Goal: Information Seeking & Learning: Learn about a topic

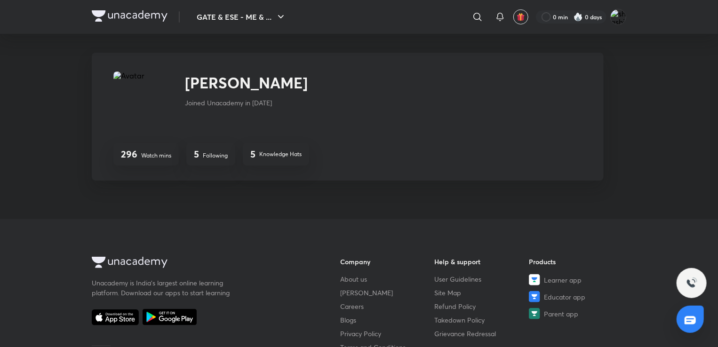
click at [123, 16] on img at bounding box center [130, 15] width 76 height 11
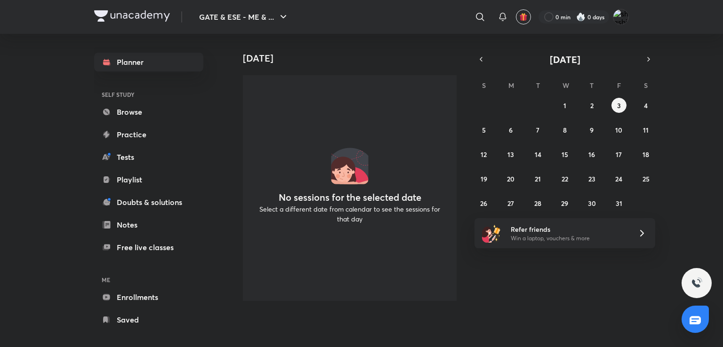
click at [604, 301] on div "[DATE] No sessions for the selected date Select a different date from calendar …" at bounding box center [475, 171] width 491 height 275
click at [141, 295] on link "Enrollments" at bounding box center [148, 297] width 109 height 19
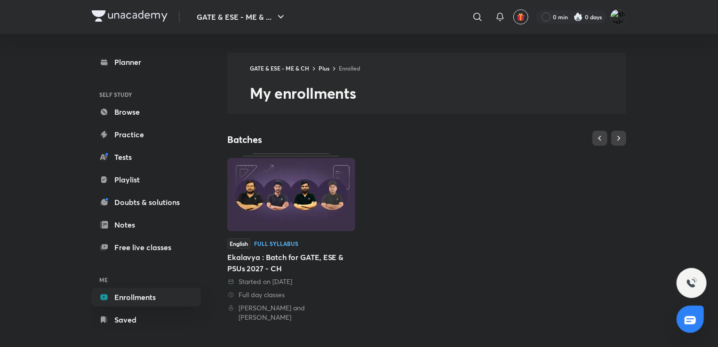
scroll to position [8, 0]
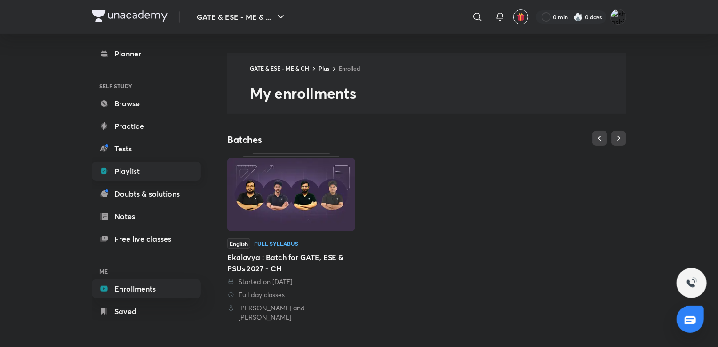
click at [181, 175] on link "Playlist" at bounding box center [146, 171] width 109 height 19
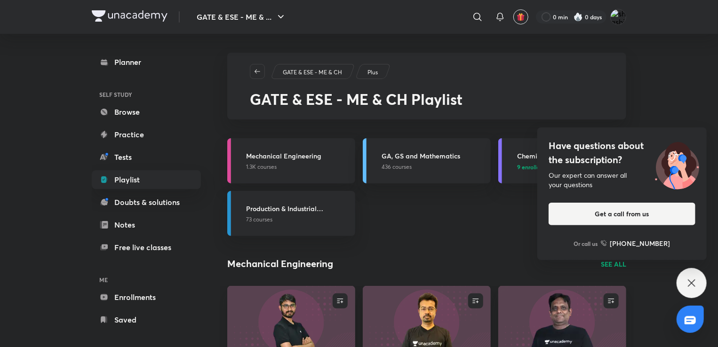
click at [680, 285] on div "Have questions about the subscription? Our expert can answer all your questions…" at bounding box center [692, 283] width 30 height 30
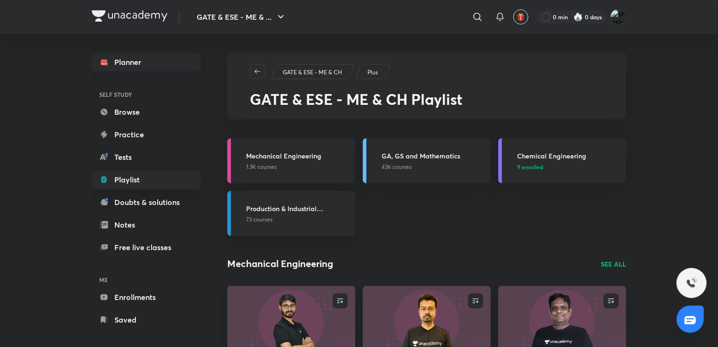
click at [153, 66] on link "Planner" at bounding box center [146, 62] width 109 height 19
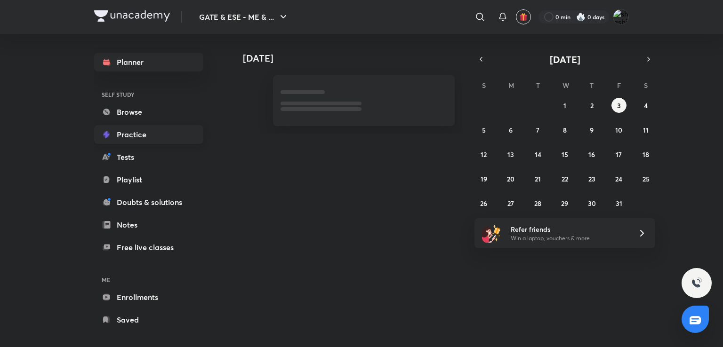
click at [130, 127] on link "Practice" at bounding box center [148, 134] width 109 height 19
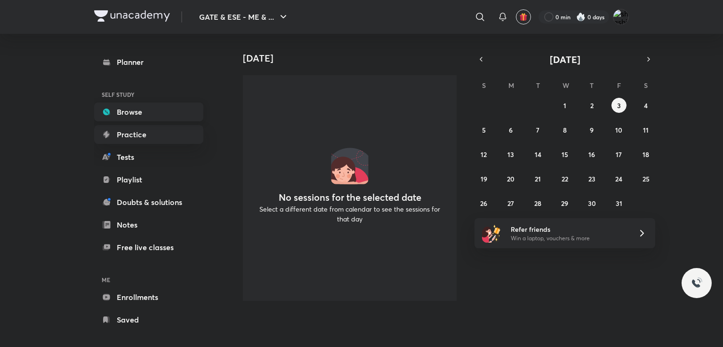
click at [185, 106] on link "Browse" at bounding box center [148, 112] width 109 height 19
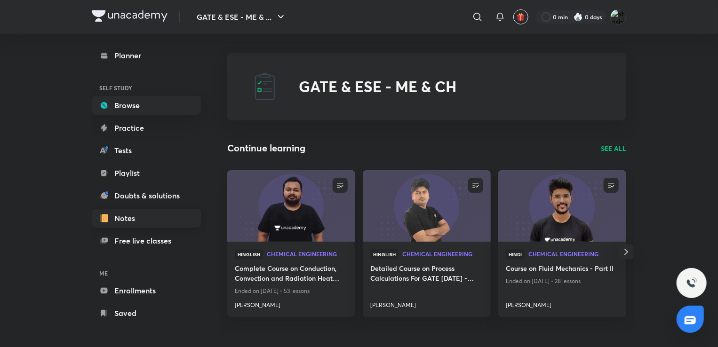
scroll to position [8, 0]
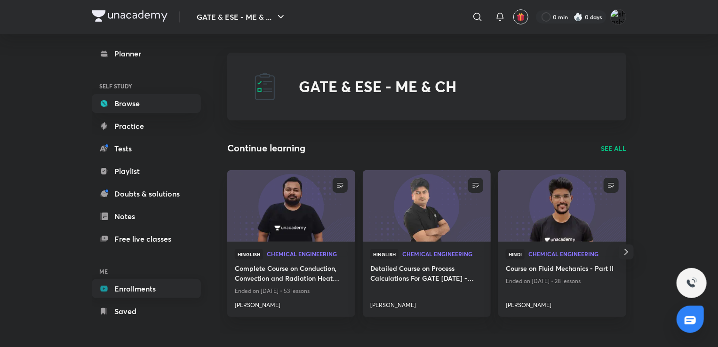
click at [160, 286] on link "Enrollments" at bounding box center [146, 289] width 109 height 19
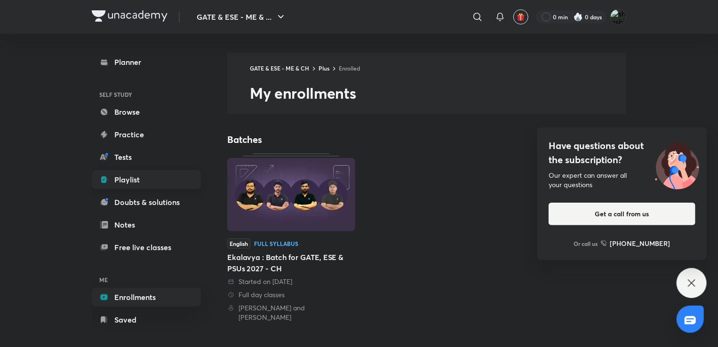
click at [145, 185] on link "Playlist" at bounding box center [146, 179] width 109 height 19
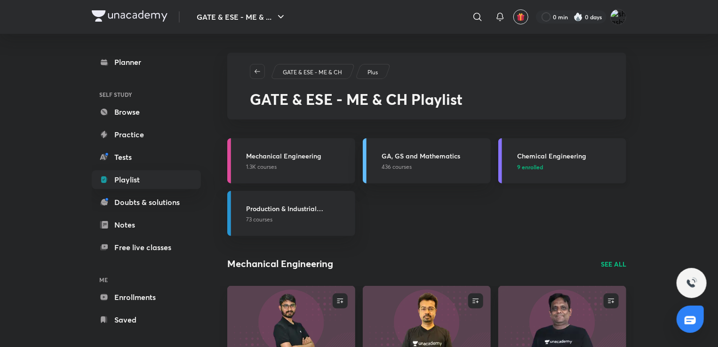
click at [528, 154] on h3 "Chemical Engineering" at bounding box center [569, 156] width 104 height 10
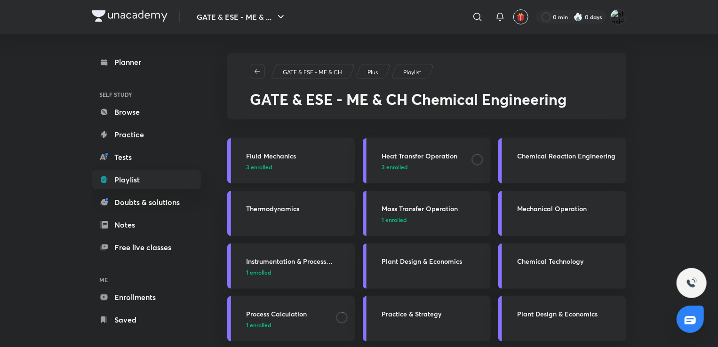
click at [257, 153] on h3 "Fluid Mechanics" at bounding box center [298, 156] width 104 height 10
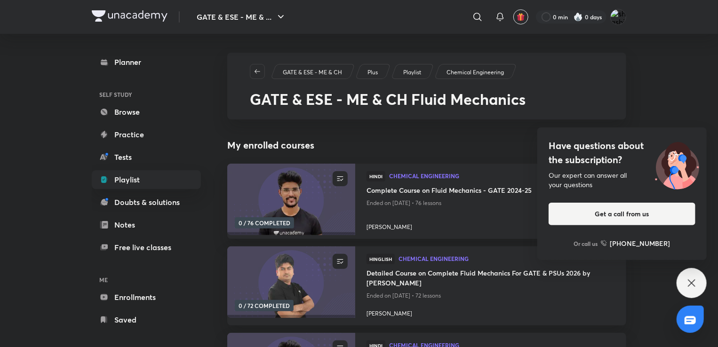
click at [687, 290] on div "Have questions about the subscription? Our expert can answer all your questions…" at bounding box center [692, 283] width 30 height 30
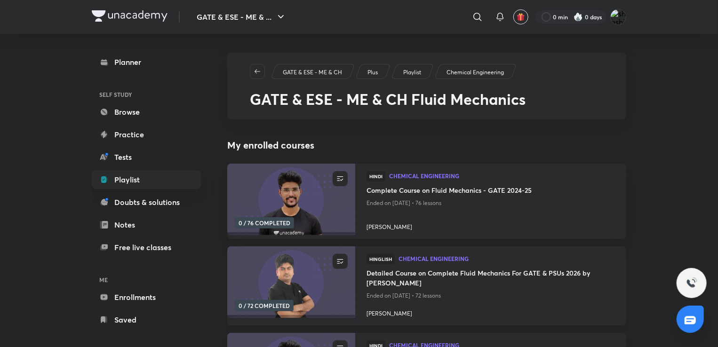
click at [399, 271] on h4 "Detailed Course on Complete Fluid Mechanics For GATE & PSUs 2026 by [PERSON_NAM…" at bounding box center [491, 279] width 249 height 22
click at [473, 188] on h4 "Complete Course on Fluid Mechanics - GATE 2024-25" at bounding box center [491, 191] width 249 height 12
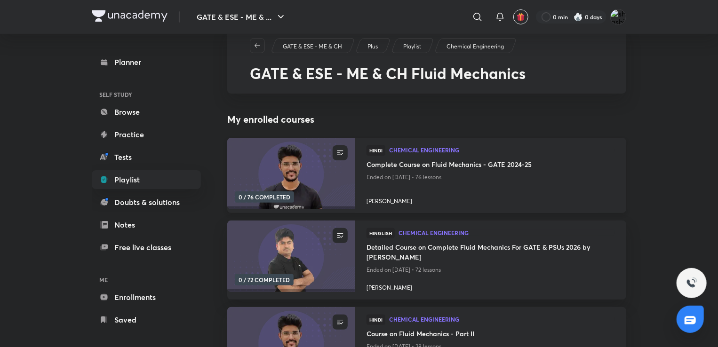
scroll to position [47, 0]
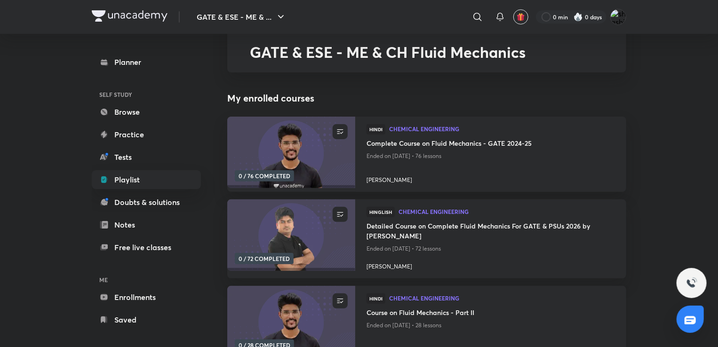
click at [407, 313] on h4 "Course on Fluid Mechanics - Part II" at bounding box center [491, 314] width 249 height 12
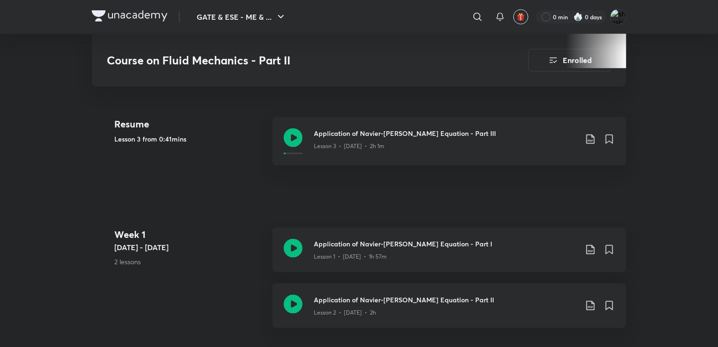
scroll to position [94, 0]
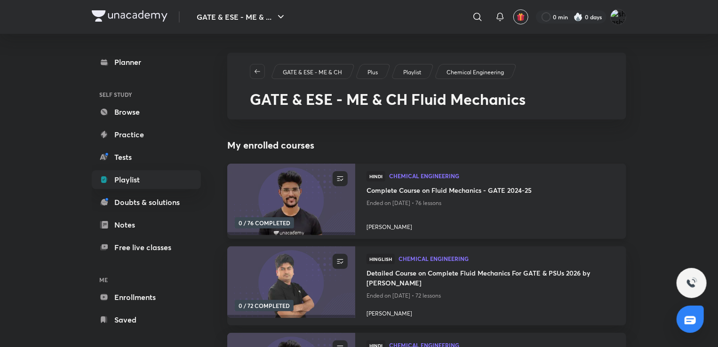
click at [414, 185] on h4 "Complete Course on Fluid Mechanics - GATE 2024-25" at bounding box center [491, 191] width 249 height 12
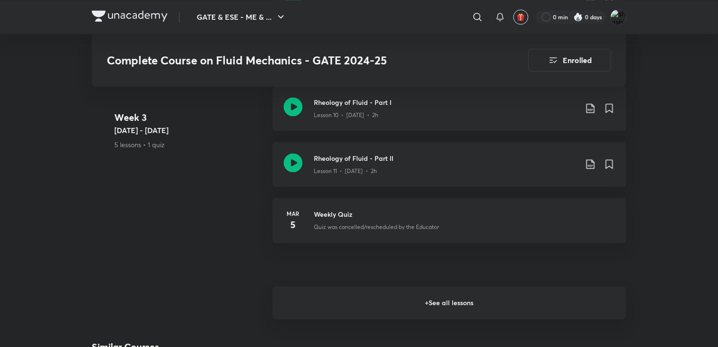
scroll to position [1164, 0]
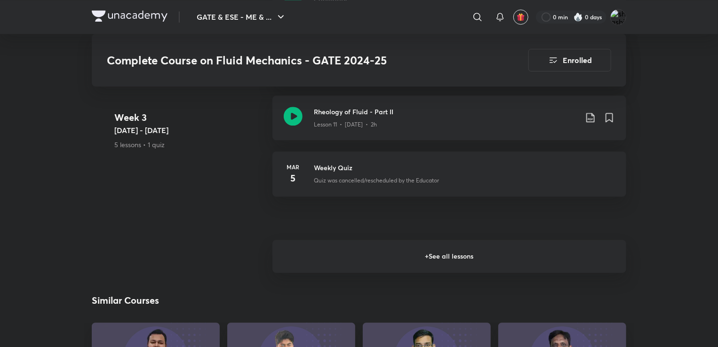
click at [429, 261] on h6 "+ See all lessons" at bounding box center [450, 256] width 354 height 33
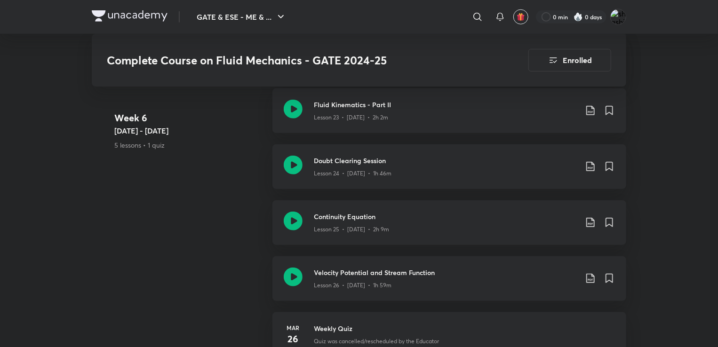
scroll to position [2260, 0]
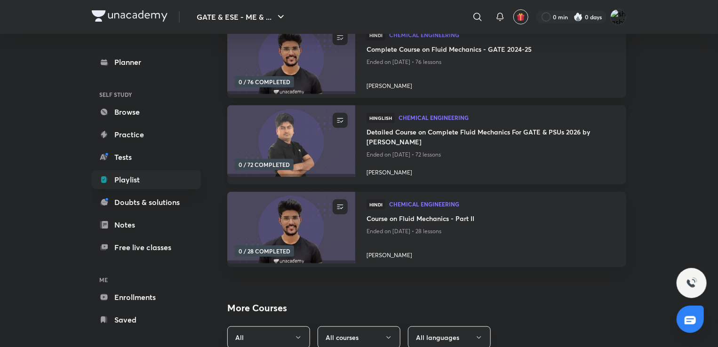
scroll to position [94, 0]
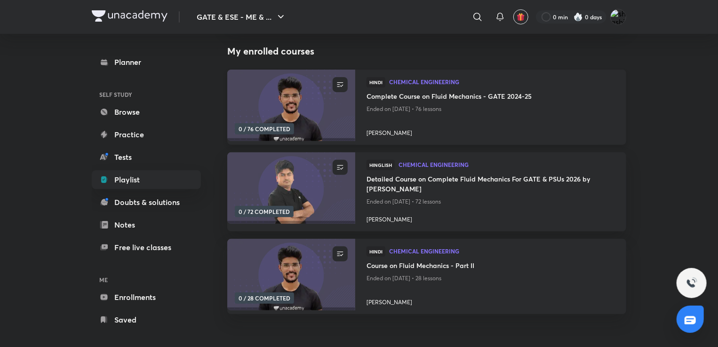
click at [419, 100] on h4 "Complete Course on Fluid Mechanics - GATE 2024-25" at bounding box center [491, 97] width 249 height 12
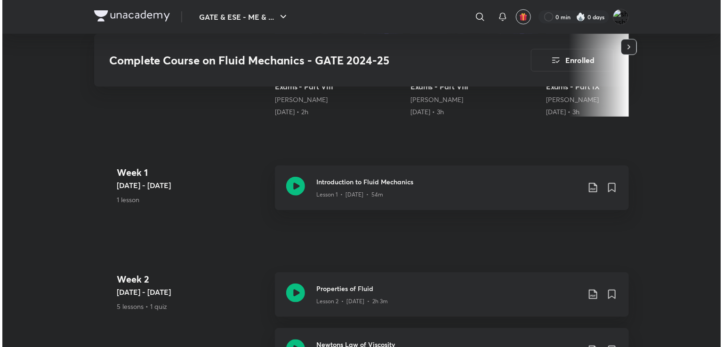
scroll to position [377, 0]
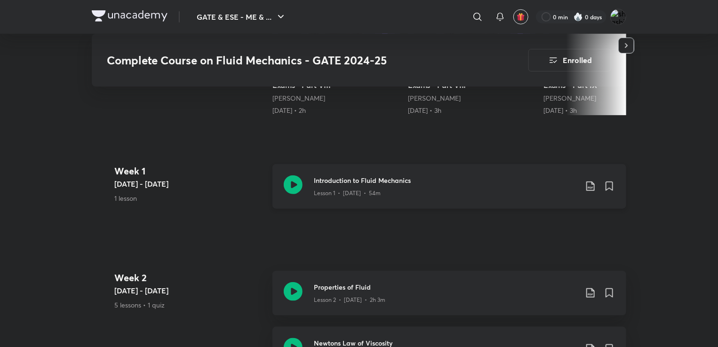
click at [589, 185] on icon at bounding box center [590, 186] width 11 height 11
